Goal: Answer question/provide support: Share knowledge or assist other users

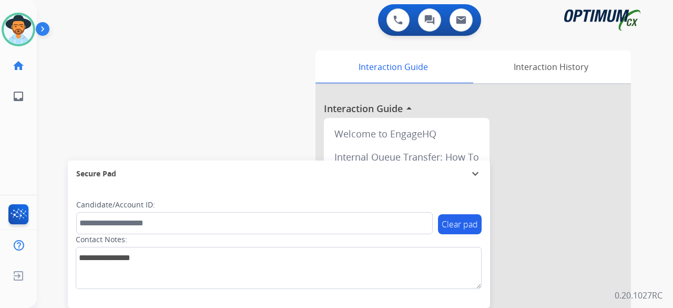
click at [53, 101] on div "swap_horiz Break voice bridge close_fullscreen Connect 3-Way Call merge_type Se…" at bounding box center [342, 257] width 611 height 439
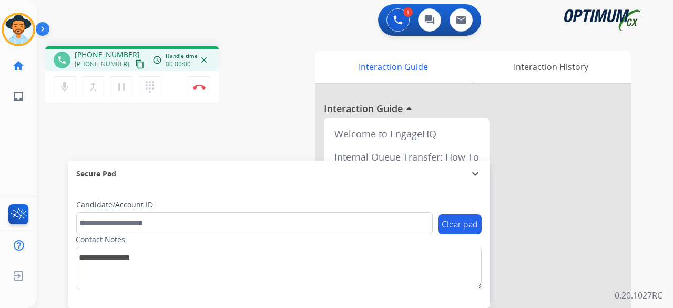
click at [135, 66] on mat-icon "content_copy" at bounding box center [139, 63] width 9 height 9
click at [206, 87] on button "Disconnect" at bounding box center [199, 87] width 22 height 22
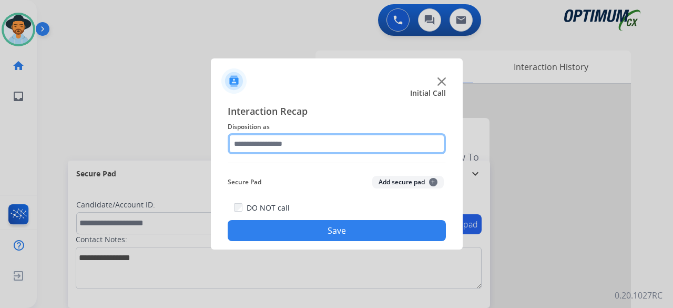
click at [309, 138] on input "text" at bounding box center [337, 143] width 218 height 21
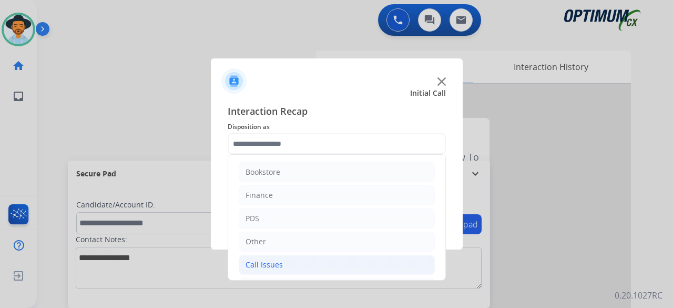
click at [283, 261] on li "Call Issues" at bounding box center [337, 265] width 196 height 20
click at [290, 240] on li "Other" at bounding box center [337, 241] width 196 height 20
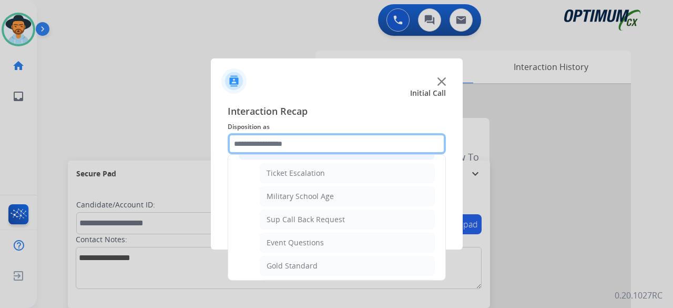
scroll to position [92, 0]
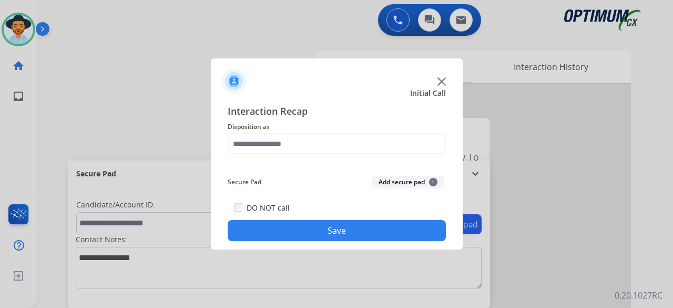
drag, startPoint x: 290, startPoint y: 240, endPoint x: 271, endPoint y: 130, distance: 111.5
click at [271, 130] on span "Disposition as" at bounding box center [337, 126] width 218 height 13
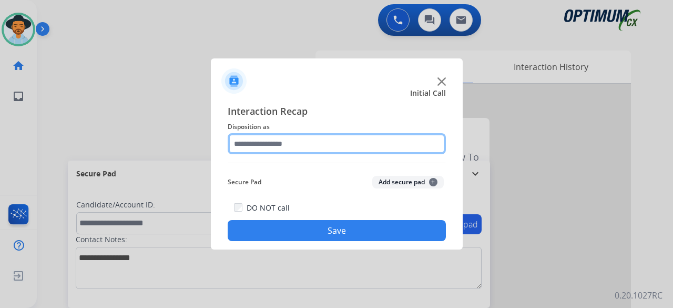
click at [268, 142] on input "text" at bounding box center [337, 143] width 218 height 21
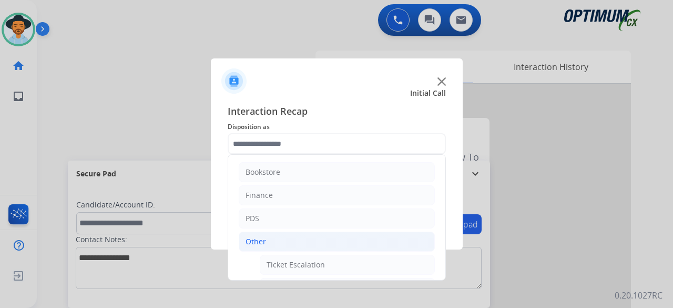
click at [266, 232] on li "Other" at bounding box center [337, 241] width 196 height 20
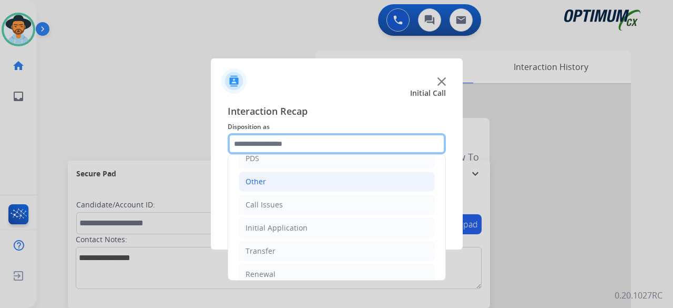
scroll to position [68, 0]
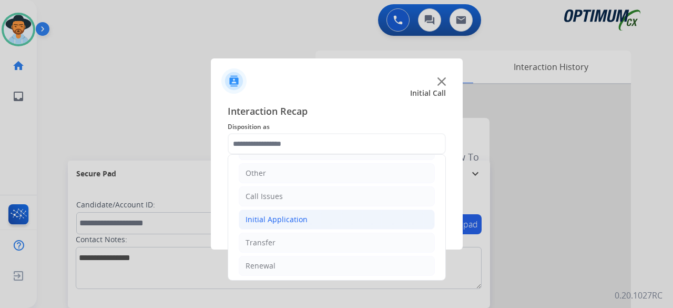
click at [292, 221] on div "Initial Application" at bounding box center [277, 219] width 62 height 11
click at [293, 243] on div "Credential Resend (Initial application)" at bounding box center [333, 242] width 133 height 11
type input "**********"
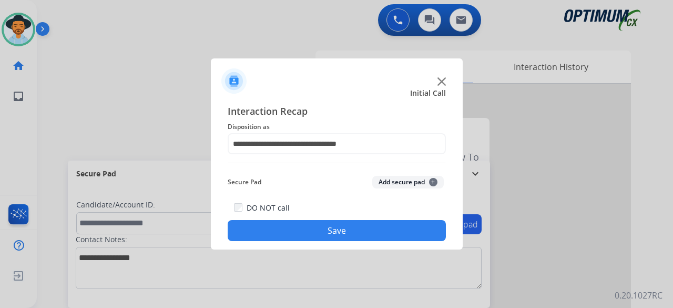
click at [404, 178] on button "Add secure pad +" at bounding box center [408, 182] width 72 height 13
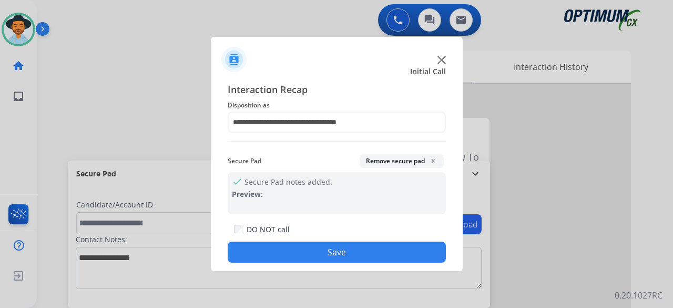
click at [350, 243] on button "Save" at bounding box center [337, 251] width 218 height 21
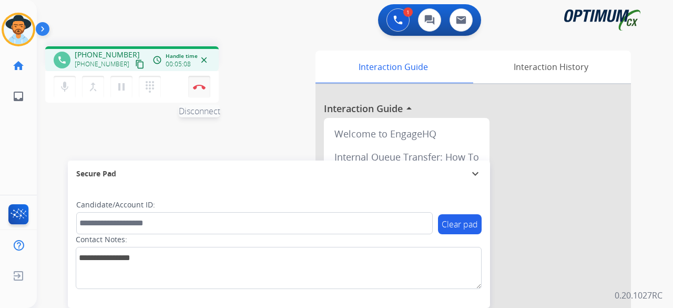
click at [203, 88] on img at bounding box center [199, 86] width 13 height 5
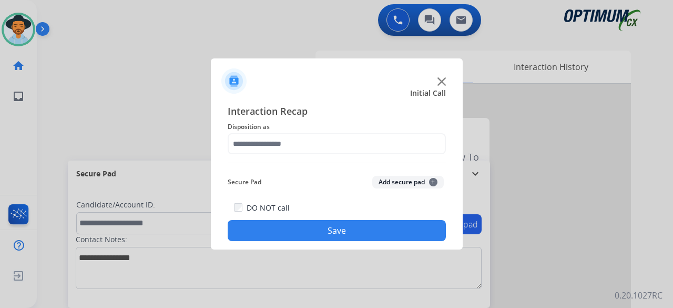
click at [440, 83] on img at bounding box center [441, 81] width 8 height 8
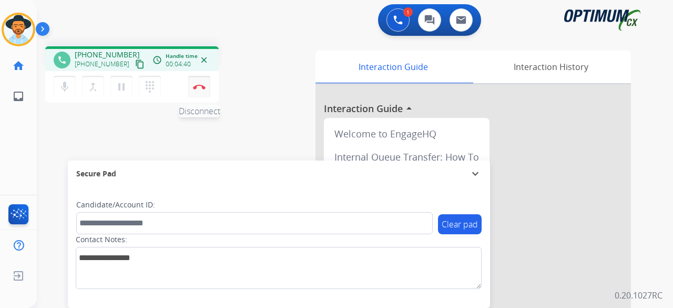
click at [199, 87] on img at bounding box center [199, 86] width 13 height 5
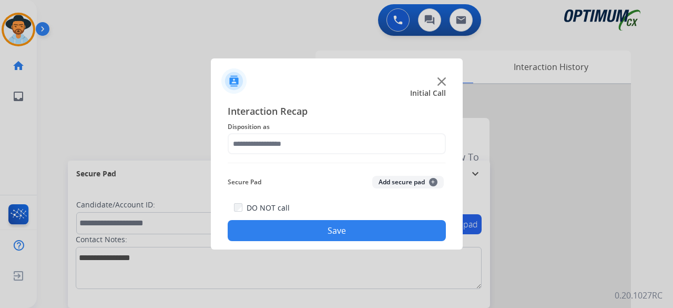
click at [454, 130] on div "Interaction Recap Disposition as Secure Pad Add secure pad + DO NOT call Save" at bounding box center [337, 172] width 252 height 154
click at [441, 80] on img at bounding box center [441, 81] width 8 height 8
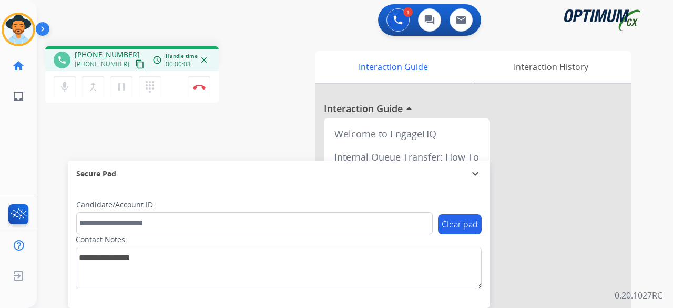
click at [135, 66] on mat-icon "content_copy" at bounding box center [139, 63] width 9 height 9
click at [196, 86] on img at bounding box center [199, 86] width 13 height 5
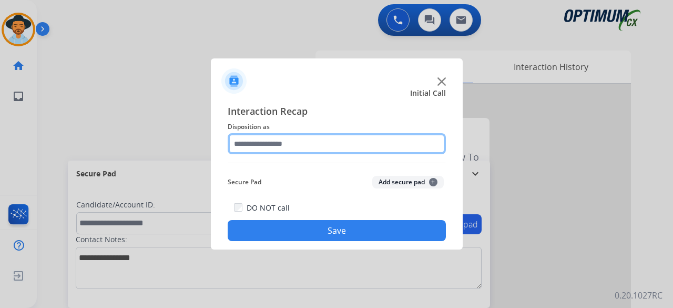
click at [306, 146] on input "text" at bounding box center [337, 143] width 218 height 21
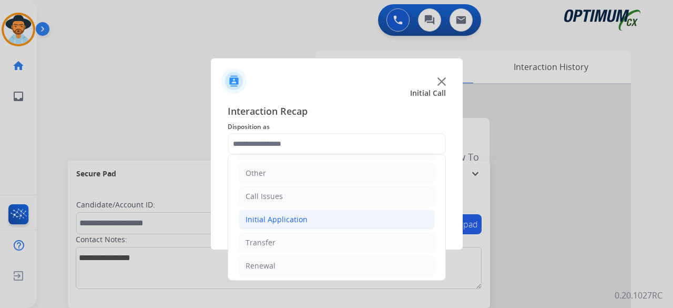
click at [264, 219] on div "Initial Application" at bounding box center [277, 219] width 62 height 11
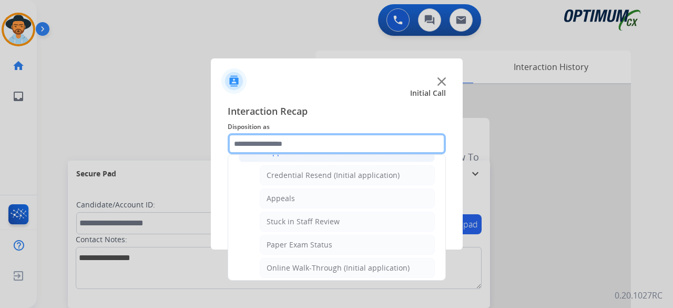
scroll to position [143, 0]
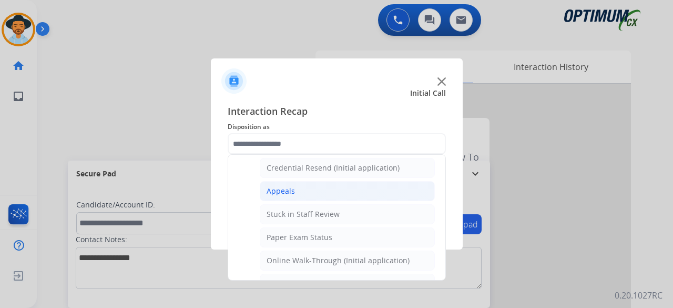
click at [309, 194] on li "Appeals" at bounding box center [347, 191] width 175 height 20
type input "*******"
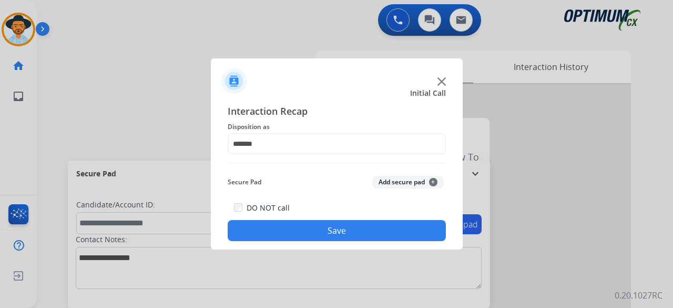
click at [394, 184] on button "Add secure pad +" at bounding box center [408, 182] width 72 height 13
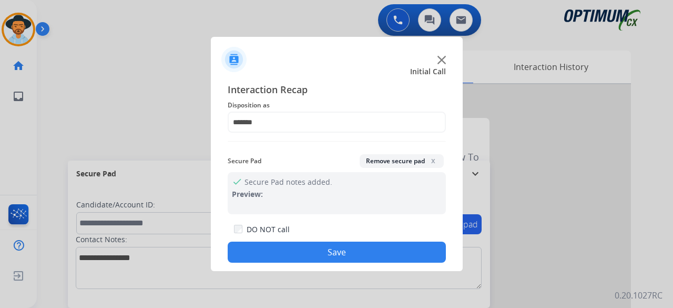
click at [337, 248] on button "Save" at bounding box center [337, 251] width 218 height 21
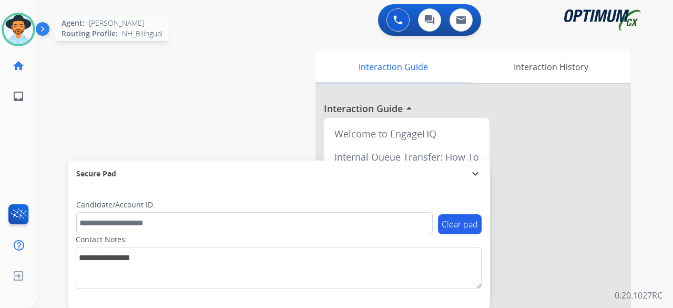
click at [24, 28] on img at bounding box center [18, 29] width 29 height 29
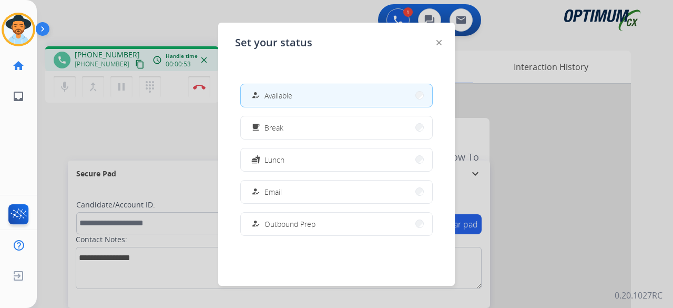
click at [437, 43] on img at bounding box center [438, 42] width 5 height 5
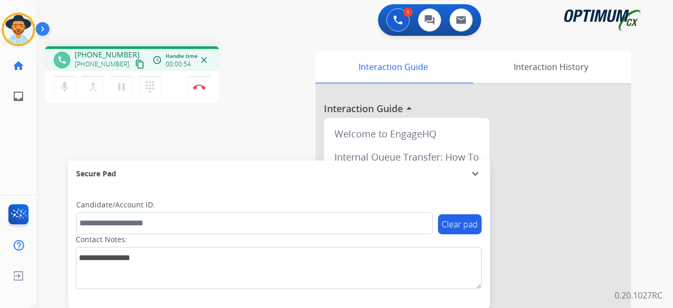
click at [135, 66] on mat-icon "content_copy" at bounding box center [139, 63] width 9 height 9
click at [205, 86] on img at bounding box center [199, 86] width 13 height 5
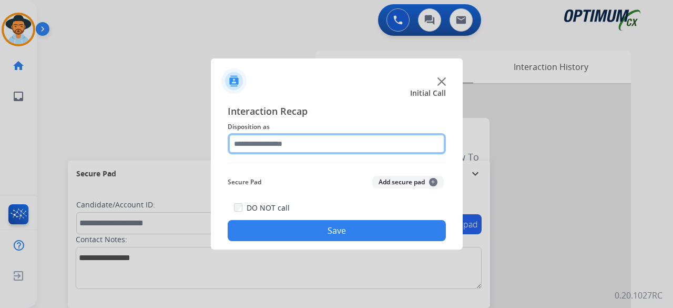
click at [313, 147] on input "text" at bounding box center [337, 143] width 218 height 21
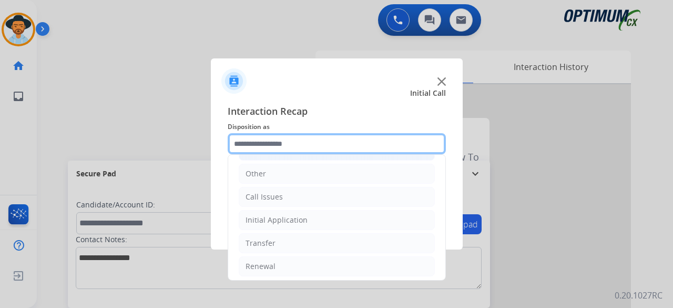
scroll to position [68, 0]
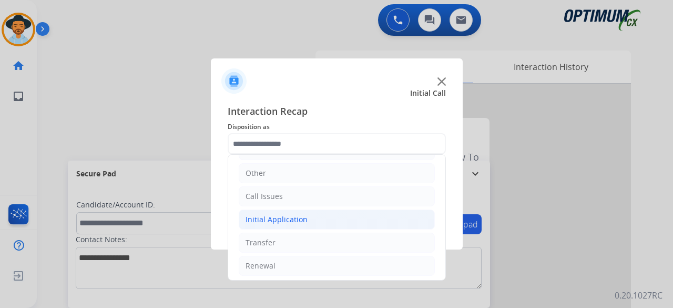
click at [280, 223] on li "Initial Application" at bounding box center [337, 219] width 196 height 20
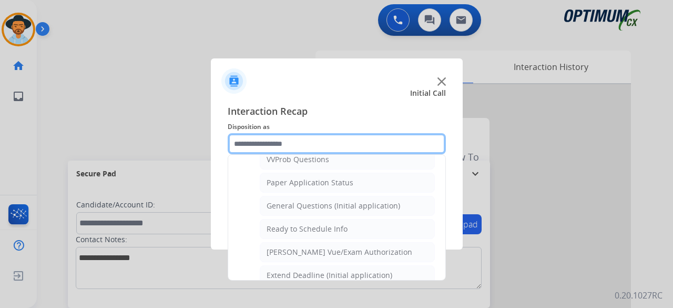
scroll to position [581, 0]
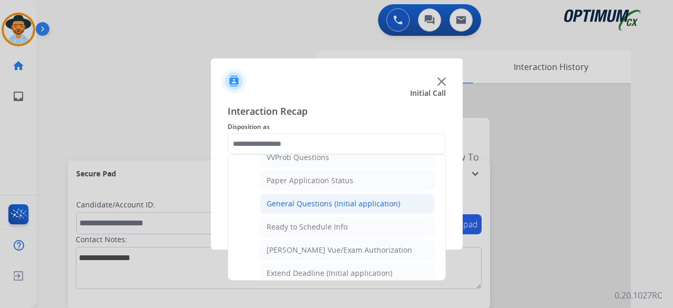
click at [298, 198] on div "General Questions (Initial application)" at bounding box center [334, 203] width 134 height 11
type input "**********"
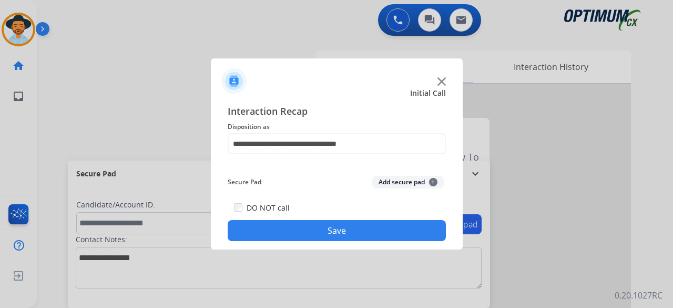
click at [398, 181] on button "Add secure pad +" at bounding box center [408, 182] width 72 height 13
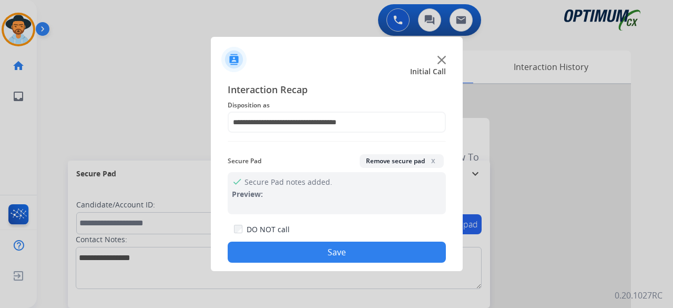
click at [347, 249] on button "Save" at bounding box center [337, 251] width 218 height 21
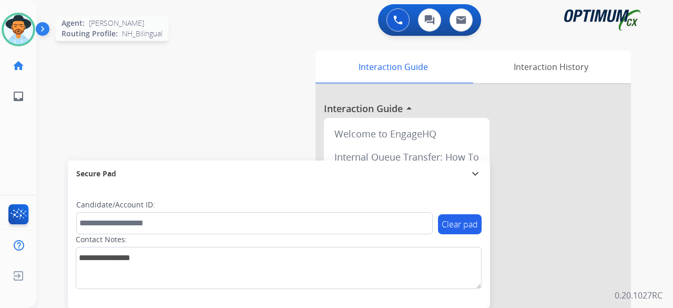
click at [16, 36] on img at bounding box center [18, 29] width 29 height 29
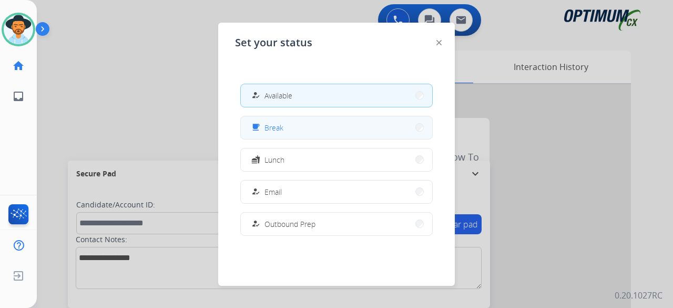
click at [279, 125] on span "Break" at bounding box center [273, 127] width 19 height 11
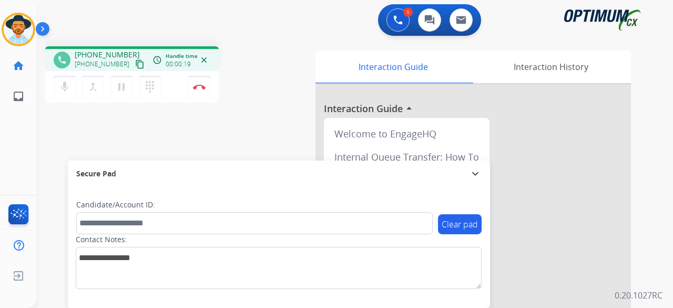
click at [135, 63] on mat-icon "content_copy" at bounding box center [139, 63] width 9 height 9
click at [200, 88] on img at bounding box center [199, 86] width 13 height 5
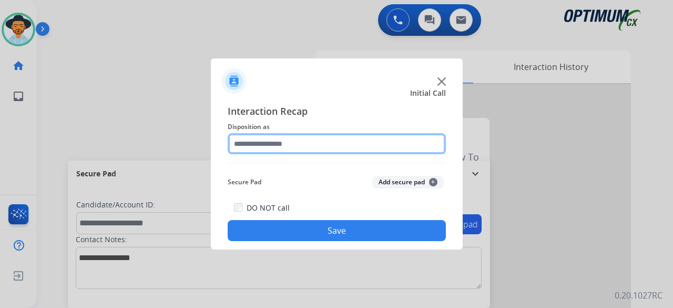
click at [318, 151] on input "text" at bounding box center [337, 143] width 218 height 21
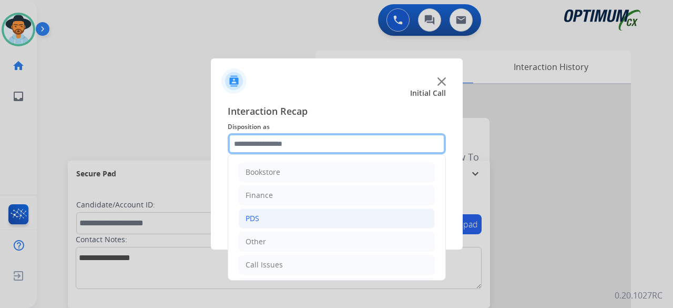
scroll to position [68, 0]
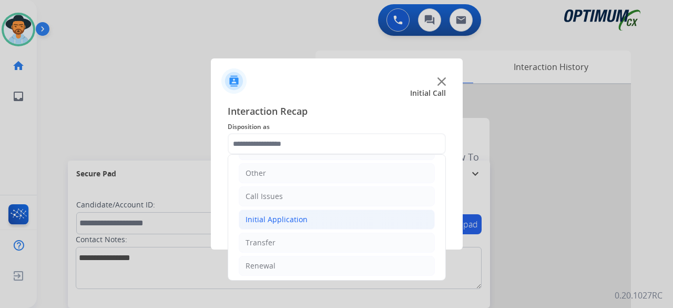
click at [295, 215] on div "Initial Application" at bounding box center [277, 219] width 62 height 11
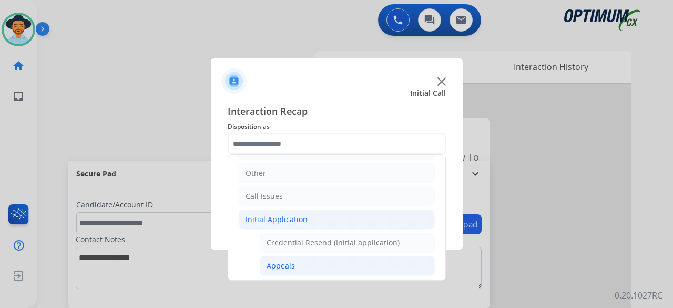
click at [293, 257] on li "Appeals" at bounding box center [347, 266] width 175 height 20
type input "*******"
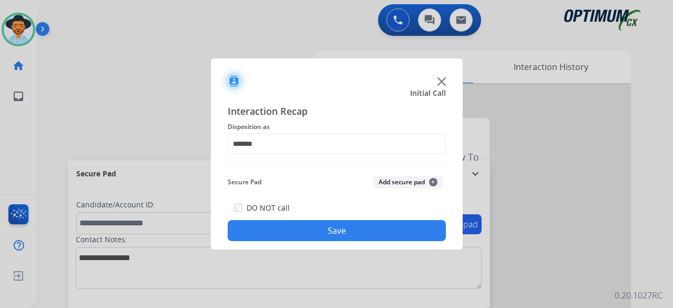
click at [392, 178] on button "Add secure pad +" at bounding box center [408, 182] width 72 height 13
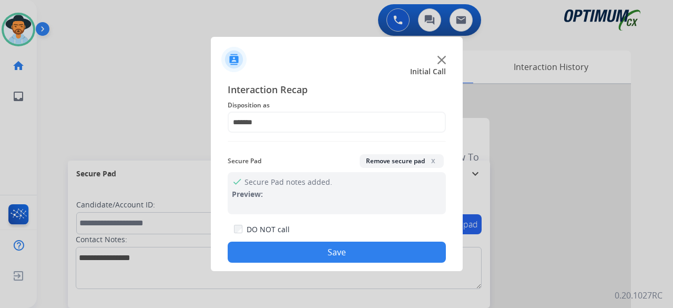
click at [336, 257] on button "Save" at bounding box center [337, 251] width 218 height 21
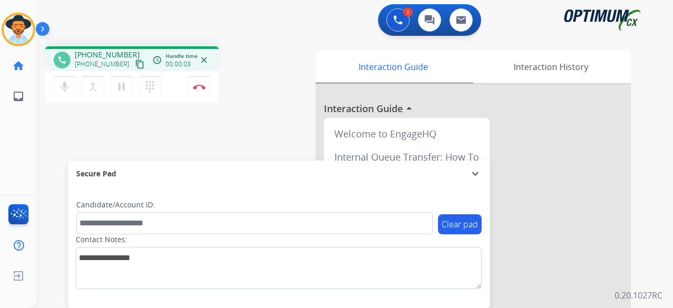
click at [135, 65] on mat-icon "content_copy" at bounding box center [139, 63] width 9 height 9
click at [197, 86] on img at bounding box center [199, 86] width 13 height 5
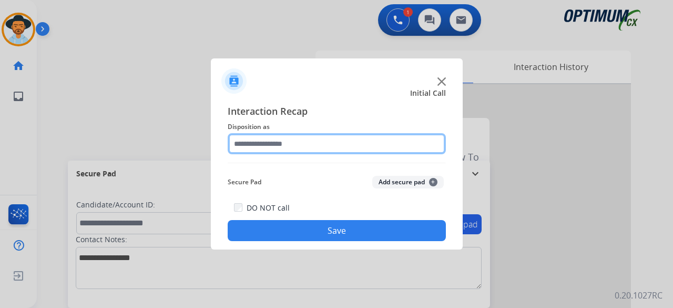
click at [271, 151] on input "text" at bounding box center [337, 143] width 218 height 21
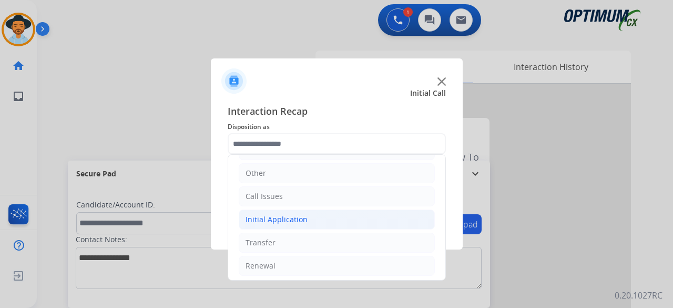
click at [347, 214] on li "Initial Application" at bounding box center [337, 219] width 196 height 20
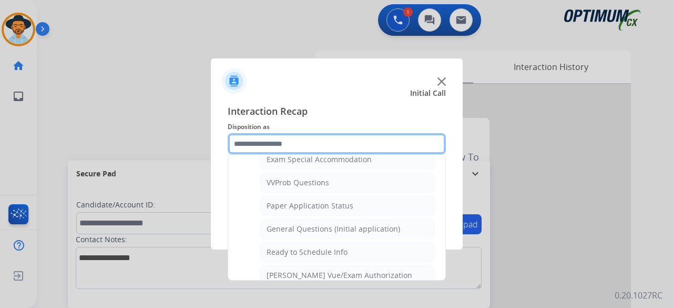
scroll to position [557, 0]
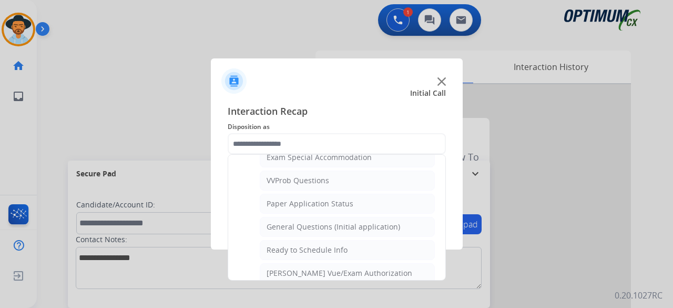
click at [347, 221] on div "General Questions (Initial application)" at bounding box center [334, 226] width 134 height 11
type input "**********"
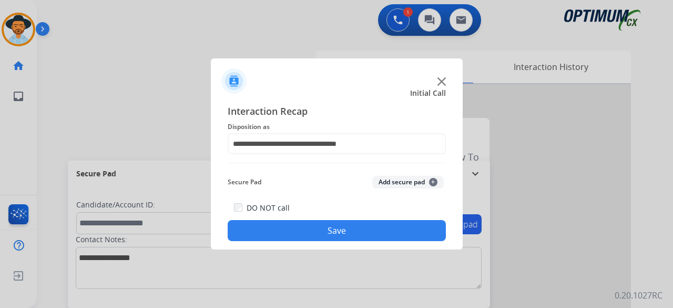
click at [398, 180] on button "Add secure pad +" at bounding box center [408, 182] width 72 height 13
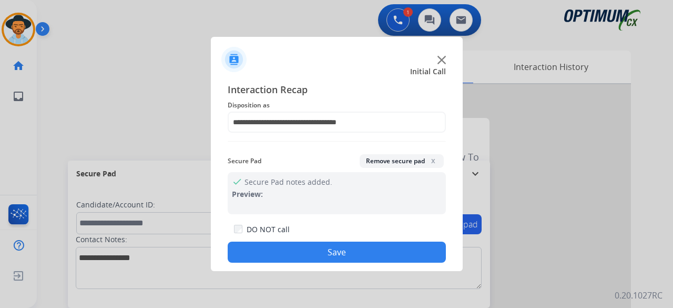
click at [304, 247] on button "Save" at bounding box center [337, 251] width 218 height 21
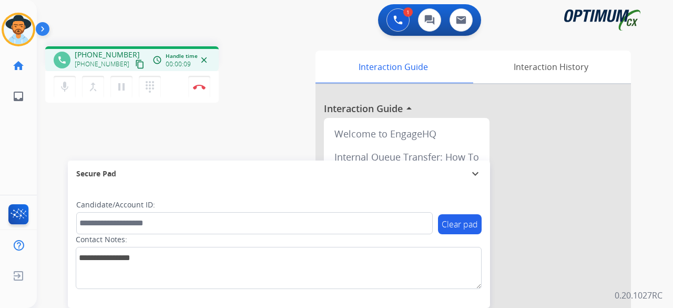
click at [135, 67] on mat-icon "content_copy" at bounding box center [139, 63] width 9 height 9
click at [63, 89] on mat-icon "mic" at bounding box center [64, 86] width 13 height 13
click at [63, 89] on mat-icon "mic_off" at bounding box center [64, 86] width 13 height 13
click at [67, 82] on mat-icon "mic" at bounding box center [64, 86] width 13 height 13
click at [135, 64] on mat-icon "content_copy" at bounding box center [139, 63] width 9 height 9
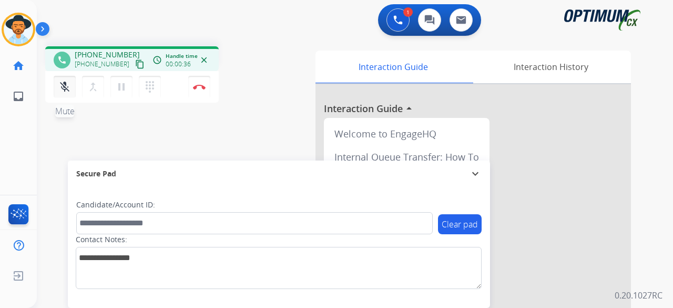
click at [69, 96] on button "mic_off Mute" at bounding box center [65, 87] width 22 height 22
click at [209, 86] on button "Disconnect" at bounding box center [199, 87] width 22 height 22
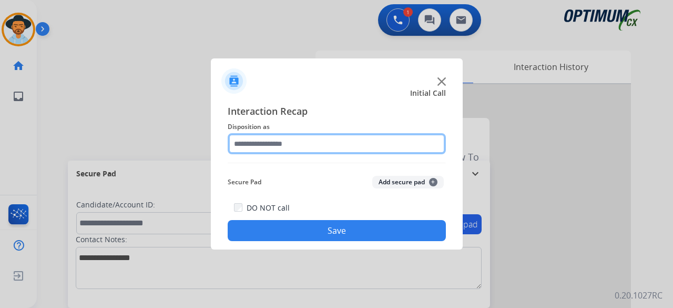
click at [253, 143] on input "text" at bounding box center [337, 143] width 218 height 21
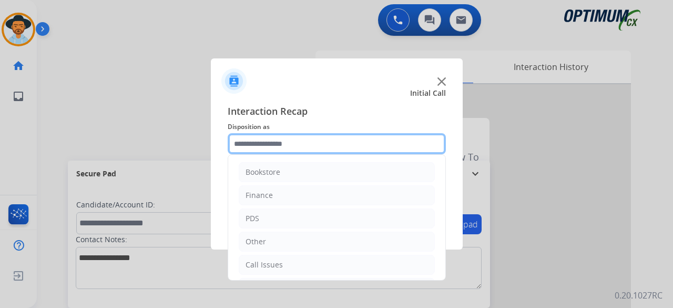
scroll to position [68, 0]
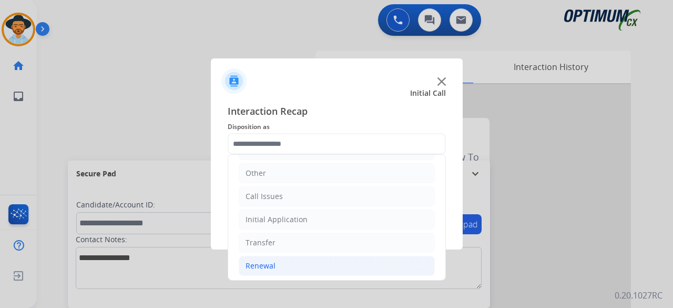
click at [276, 259] on li "Renewal" at bounding box center [337, 266] width 196 height 20
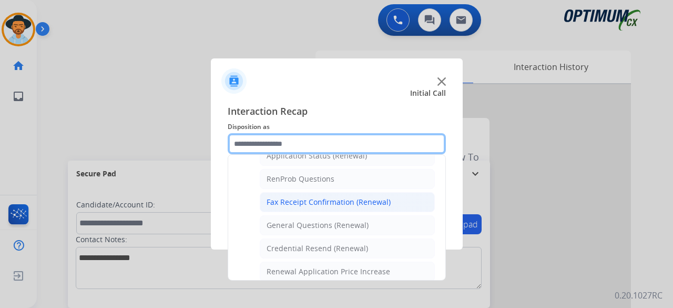
scroll to position [264, 0]
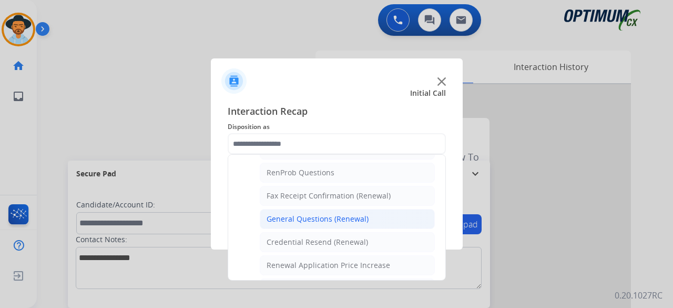
click at [349, 217] on div "General Questions (Renewal)" at bounding box center [318, 218] width 102 height 11
type input "**********"
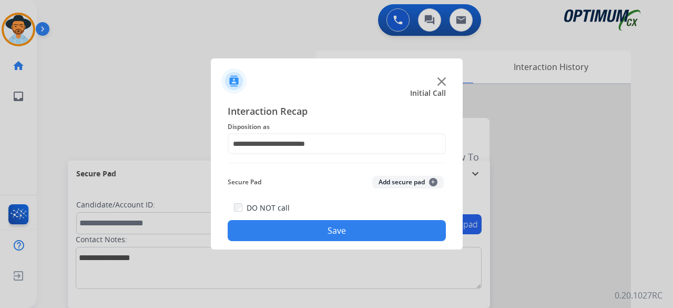
click at [410, 179] on button "Add secure pad +" at bounding box center [408, 182] width 72 height 13
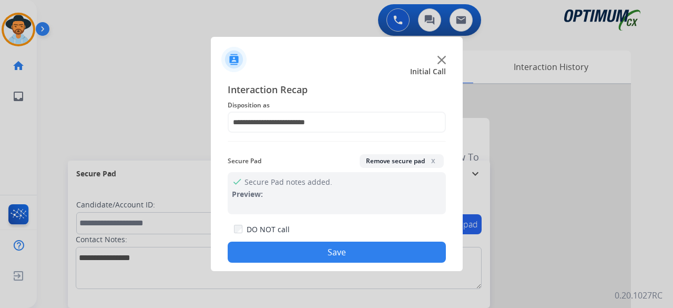
click at [332, 243] on button "Save" at bounding box center [337, 251] width 218 height 21
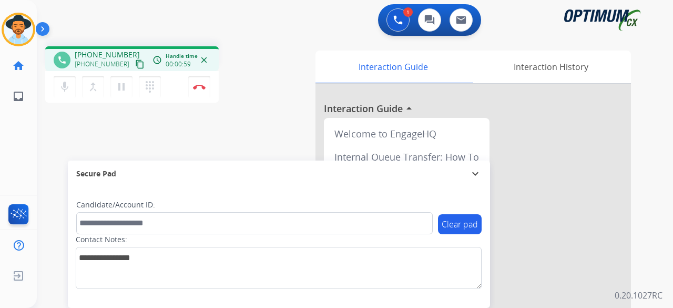
click at [135, 65] on mat-icon "content_copy" at bounding box center [139, 63] width 9 height 9
click at [135, 66] on mat-icon "content_copy" at bounding box center [139, 63] width 9 height 9
click at [61, 95] on button "mic Mute" at bounding box center [65, 87] width 22 height 22
click at [119, 86] on mat-icon "pause" at bounding box center [121, 86] width 13 height 13
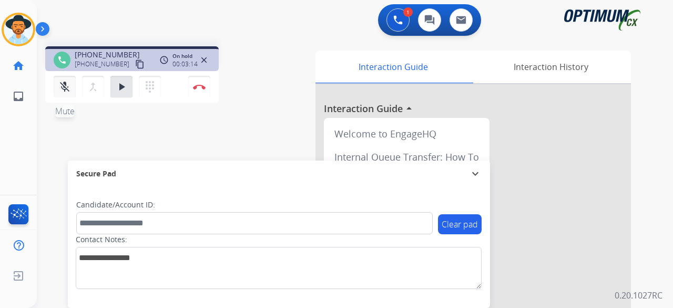
click at [69, 88] on mat-icon "mic_off" at bounding box center [64, 86] width 13 height 13
click at [116, 87] on mat-icon "play_arrow" at bounding box center [121, 86] width 13 height 13
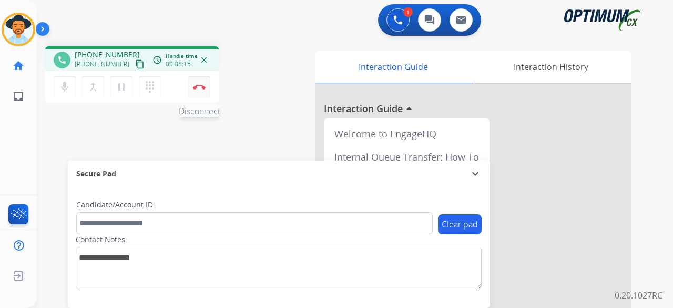
click at [200, 86] on img at bounding box center [199, 86] width 13 height 5
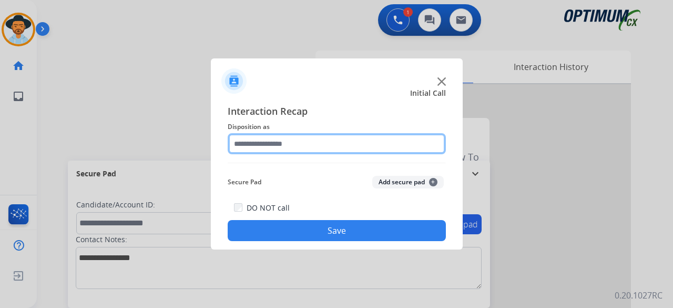
click at [344, 146] on input "text" at bounding box center [337, 143] width 218 height 21
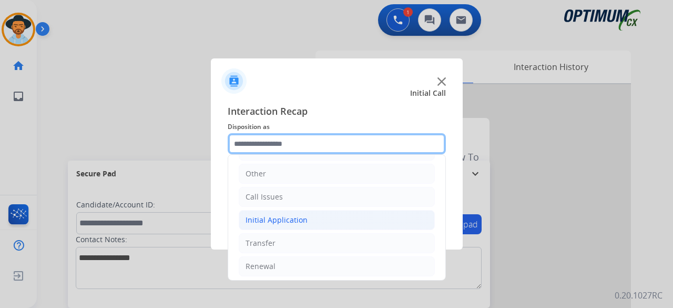
scroll to position [68, 0]
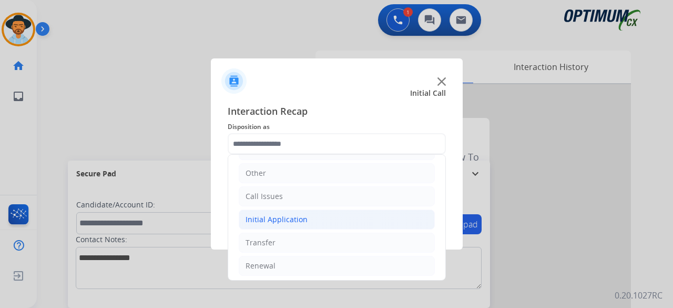
click at [285, 221] on div "Initial Application" at bounding box center [277, 219] width 62 height 11
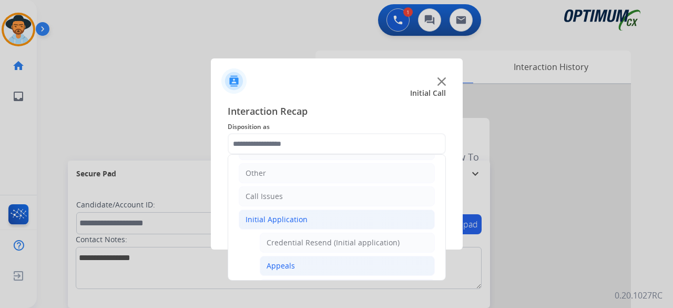
click at [299, 262] on li "Appeals" at bounding box center [347, 266] width 175 height 20
type input "*******"
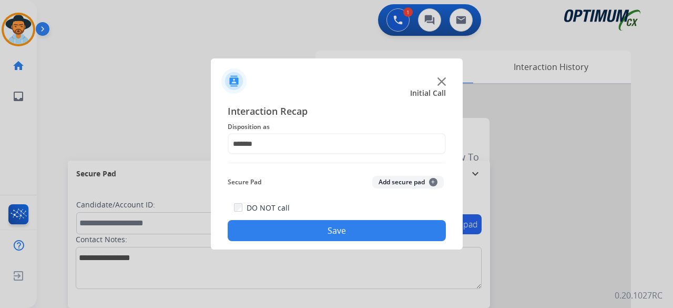
click at [382, 186] on button "Add secure pad +" at bounding box center [408, 182] width 72 height 13
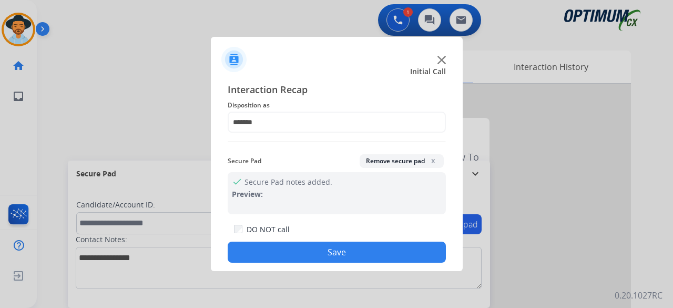
click at [346, 257] on button "Save" at bounding box center [337, 251] width 218 height 21
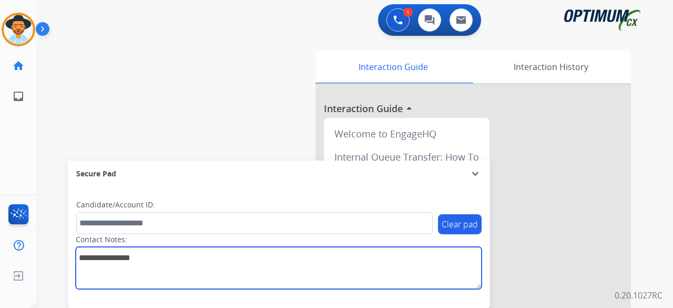
click at [346, 257] on textarea at bounding box center [279, 268] width 406 height 42
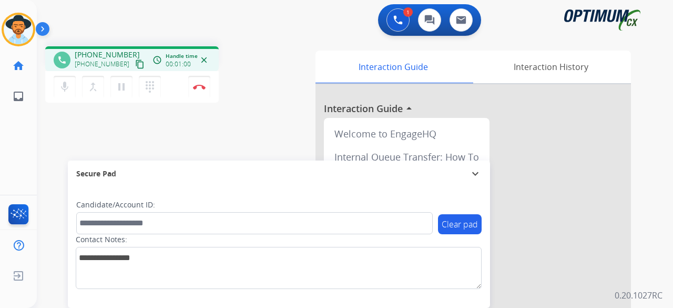
click at [135, 63] on mat-icon "content_copy" at bounding box center [139, 63] width 9 height 9
click at [199, 84] on button "Disconnect" at bounding box center [199, 87] width 22 height 22
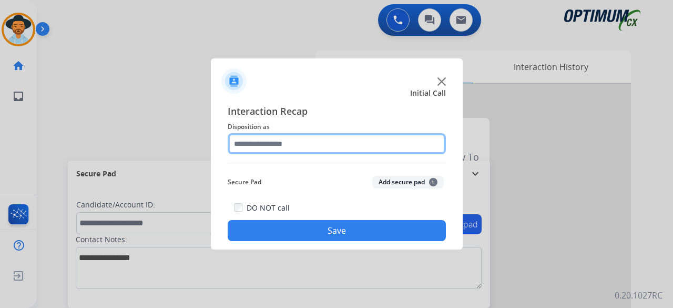
click at [352, 142] on input "text" at bounding box center [337, 143] width 218 height 21
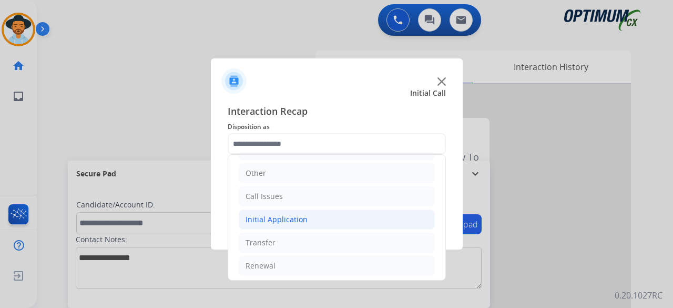
click at [323, 214] on li "Initial Application" at bounding box center [337, 219] width 196 height 20
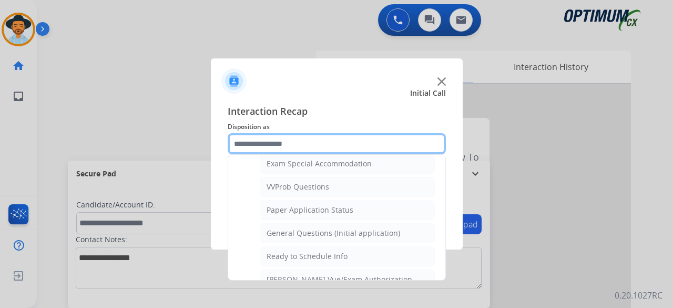
scroll to position [559, 0]
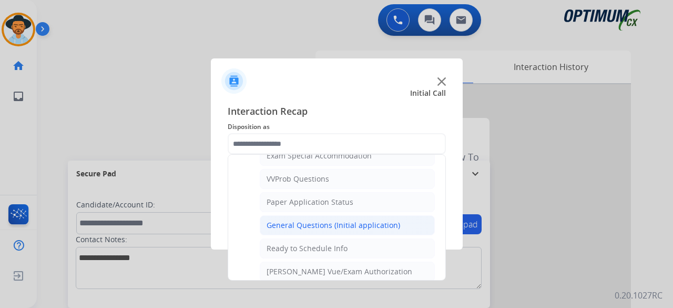
click at [350, 220] on div "General Questions (Initial application)" at bounding box center [334, 225] width 134 height 11
type input "**********"
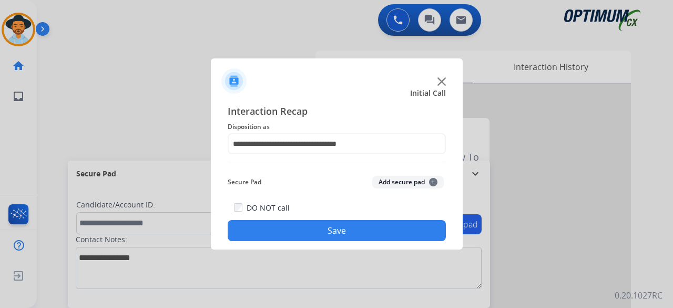
click at [392, 182] on button "Add secure pad +" at bounding box center [408, 182] width 72 height 13
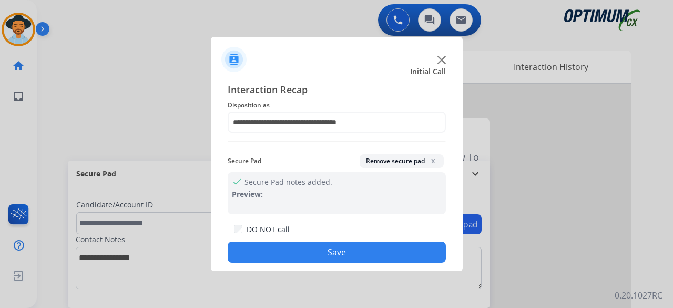
click at [335, 247] on button "Save" at bounding box center [337, 251] width 218 height 21
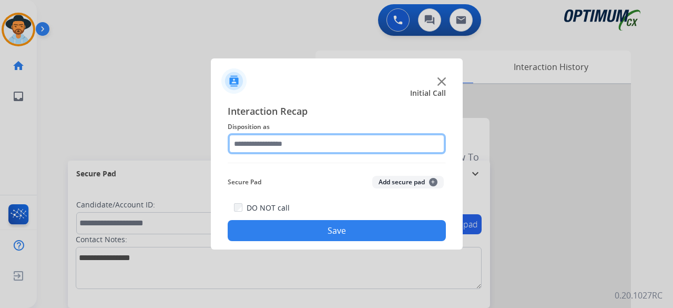
click at [325, 137] on input "text" at bounding box center [337, 143] width 218 height 21
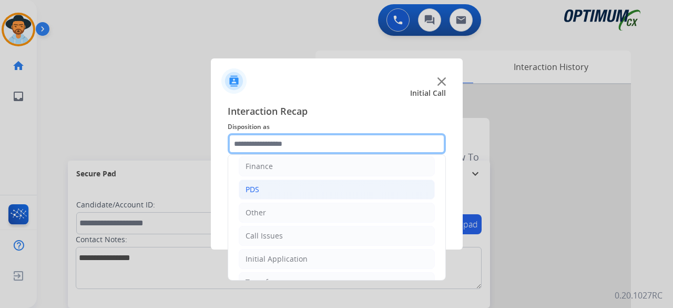
scroll to position [68, 0]
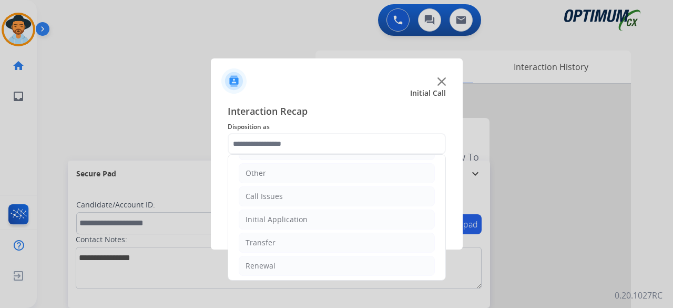
click at [444, 83] on img at bounding box center [441, 81] width 8 height 8
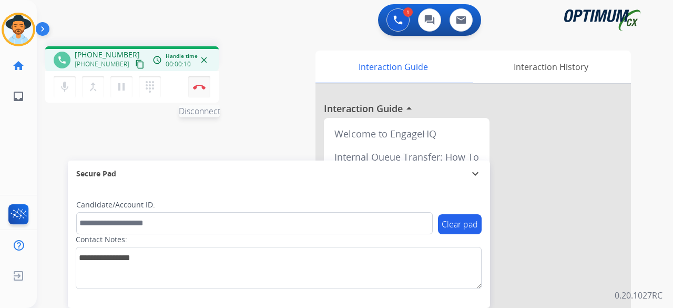
click at [199, 85] on img at bounding box center [199, 86] width 13 height 5
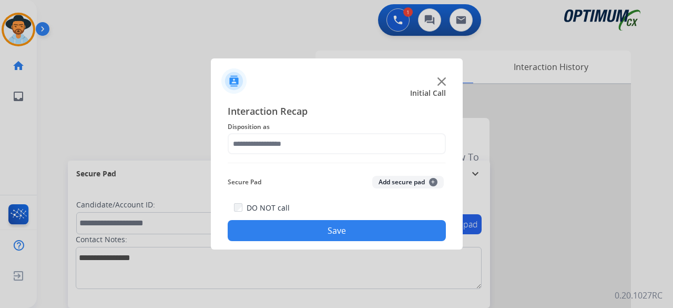
click at [438, 79] on img at bounding box center [441, 81] width 8 height 8
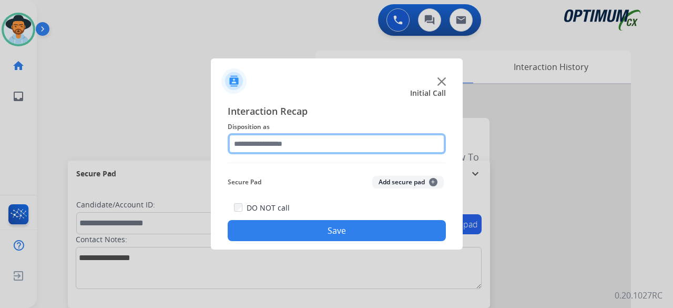
click at [326, 150] on input "text" at bounding box center [337, 143] width 218 height 21
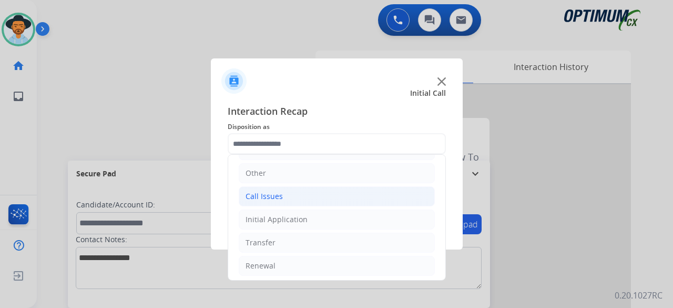
click at [287, 200] on li "Call Issues" at bounding box center [337, 196] width 196 height 20
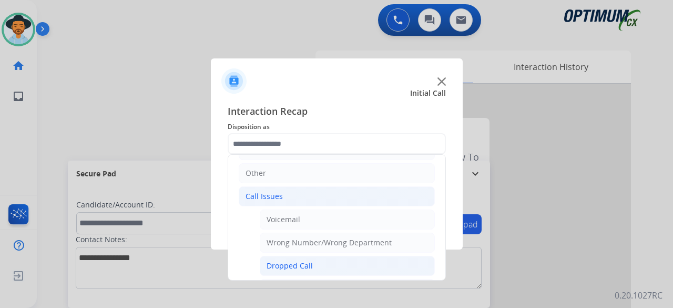
click at [301, 257] on li "Dropped Call" at bounding box center [347, 266] width 175 height 20
type input "**********"
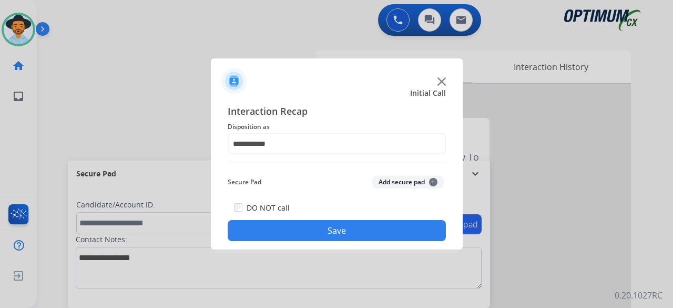
click at [398, 179] on button "Add secure pad +" at bounding box center [408, 182] width 72 height 13
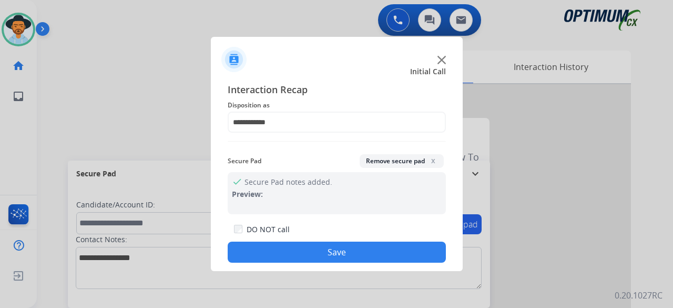
click at [346, 253] on button "Save" at bounding box center [337, 251] width 218 height 21
click at [329, 245] on button "Save" at bounding box center [337, 251] width 218 height 21
click at [317, 249] on button "Save" at bounding box center [337, 251] width 218 height 21
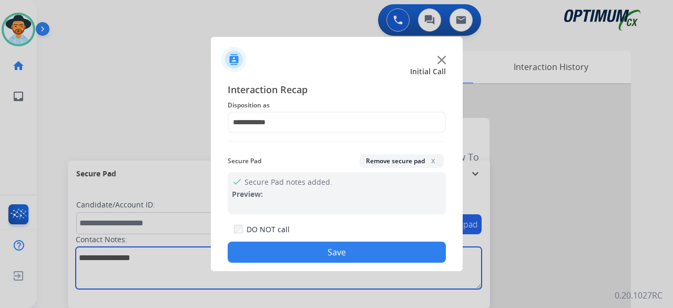
click at [317, 249] on textarea at bounding box center [279, 268] width 406 height 42
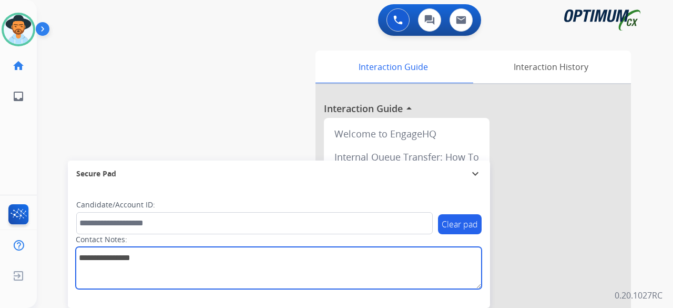
click at [316, 249] on textarea at bounding box center [279, 268] width 406 height 42
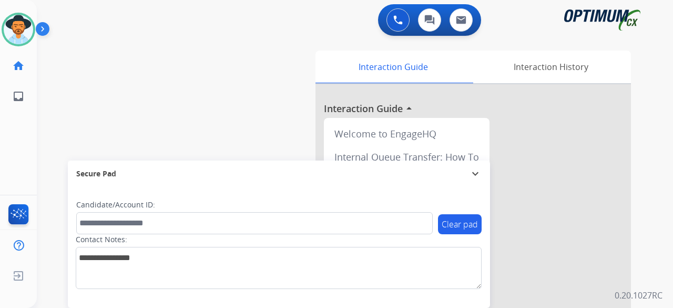
click at [212, 93] on div "swap_horiz Break voice bridge close_fullscreen Connect 3-Way Call merge_type Se…" at bounding box center [342, 257] width 611 height 439
click at [78, 89] on div "swap_horiz Break voice bridge close_fullscreen Connect 3-Way Call merge_type Se…" at bounding box center [342, 257] width 611 height 439
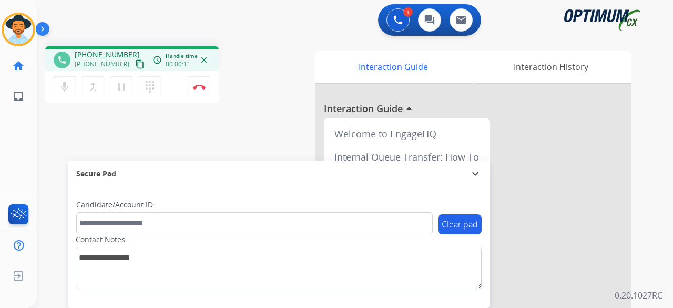
click at [135, 68] on mat-icon "content_copy" at bounding box center [139, 63] width 9 height 9
click at [199, 89] on button "Disconnect" at bounding box center [199, 87] width 22 height 22
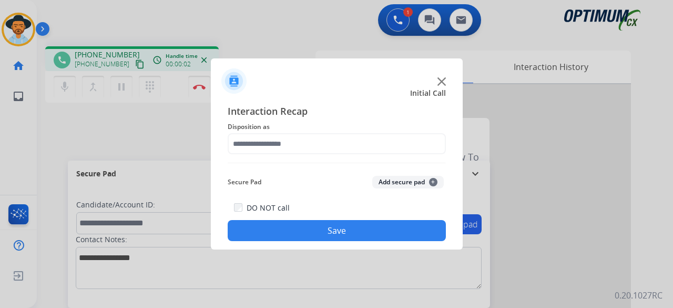
click at [439, 79] on img at bounding box center [441, 81] width 8 height 8
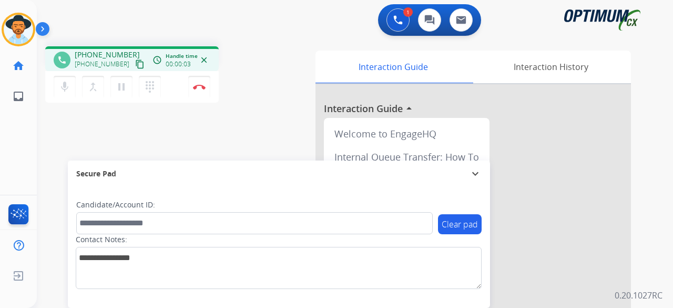
click at [135, 64] on mat-icon "content_copy" at bounding box center [139, 63] width 9 height 9
click at [198, 94] on button "Disconnect" at bounding box center [199, 87] width 22 height 22
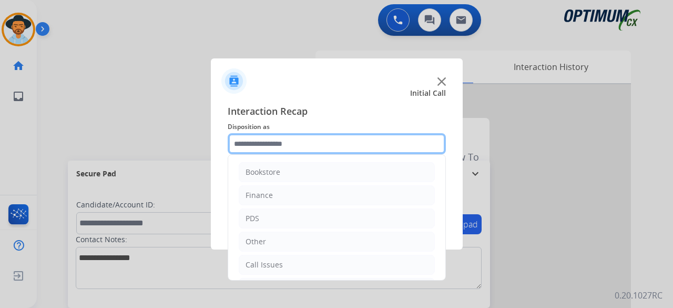
click at [307, 137] on input "text" at bounding box center [337, 143] width 218 height 21
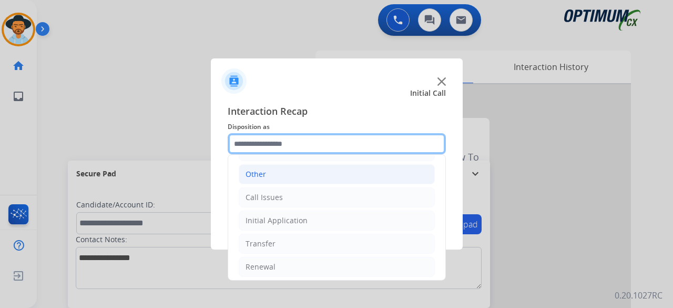
scroll to position [68, 0]
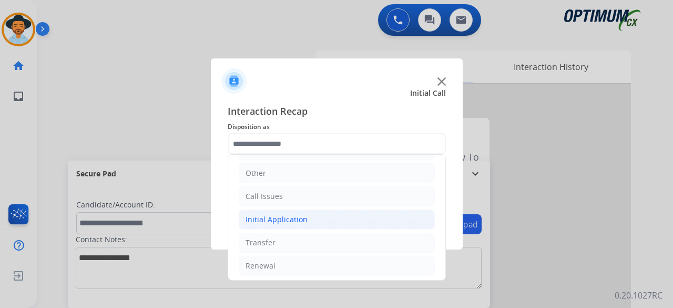
click at [290, 220] on div "Initial Application" at bounding box center [277, 219] width 62 height 11
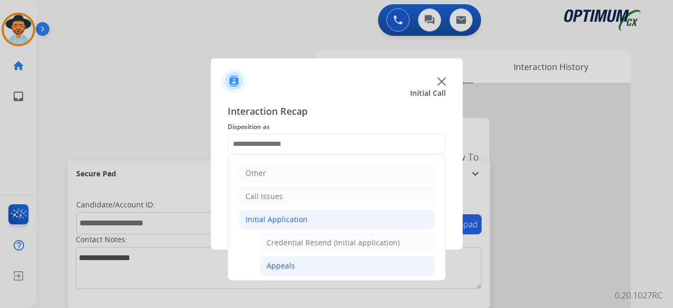
click at [313, 259] on li "Appeals" at bounding box center [347, 266] width 175 height 20
type input "*******"
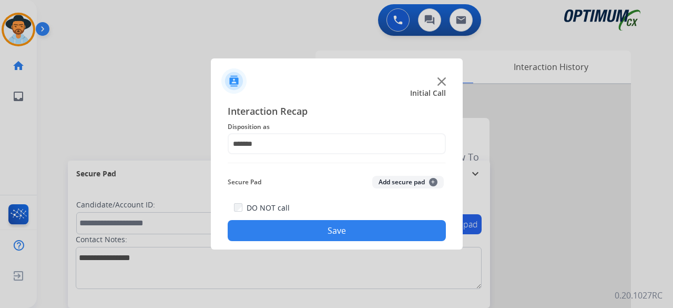
click at [408, 180] on button "Add secure pad +" at bounding box center [408, 182] width 72 height 13
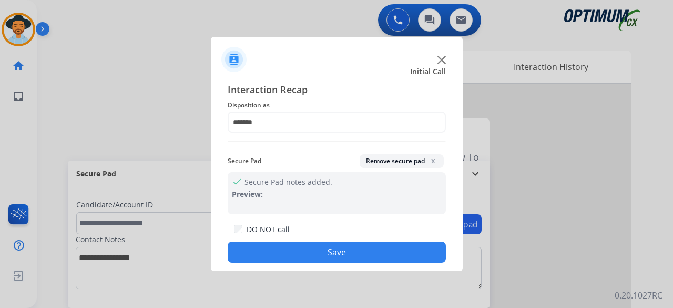
click at [364, 249] on button "Save" at bounding box center [337, 251] width 218 height 21
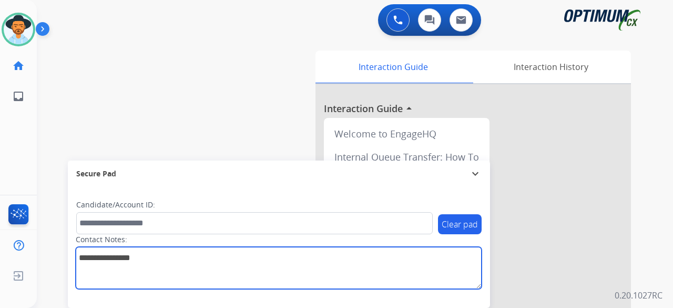
click at [364, 249] on textarea at bounding box center [279, 268] width 406 height 42
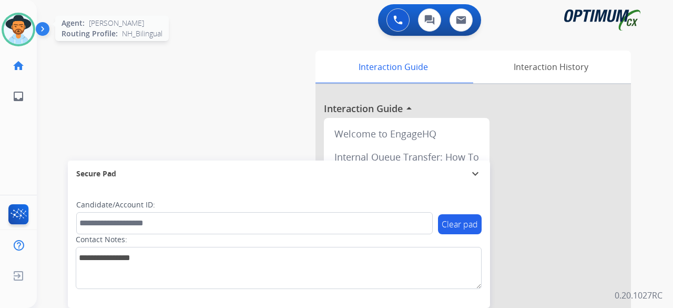
click at [17, 22] on img at bounding box center [18, 29] width 29 height 29
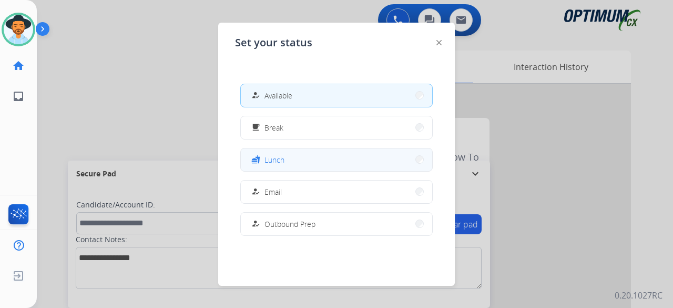
click at [287, 162] on button "fastfood Lunch" at bounding box center [336, 159] width 191 height 23
